Goal: Navigation & Orientation: Find specific page/section

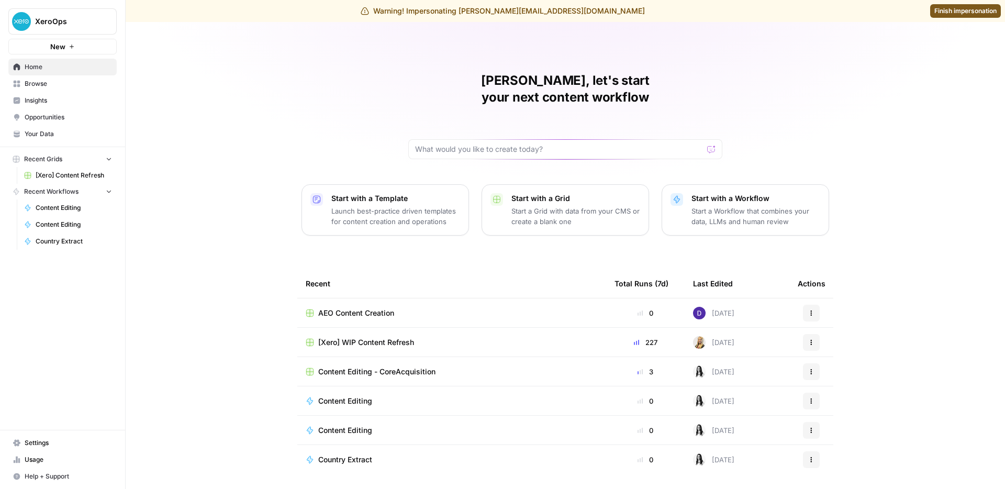
click at [215, 144] on div "[PERSON_NAME], let's start your next content workflow Start with a Template Lau…" at bounding box center [566, 271] width 880 height 498
click at [948, 12] on span "Finish impersonation" at bounding box center [966, 10] width 62 height 9
